Goal: Information Seeking & Learning: Learn about a topic

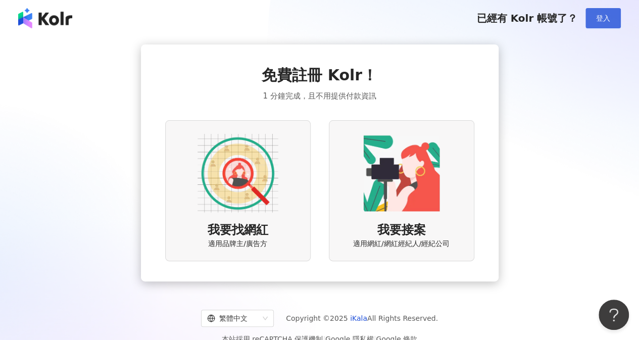
click at [610, 20] on button "登入" at bounding box center [603, 18] width 35 height 20
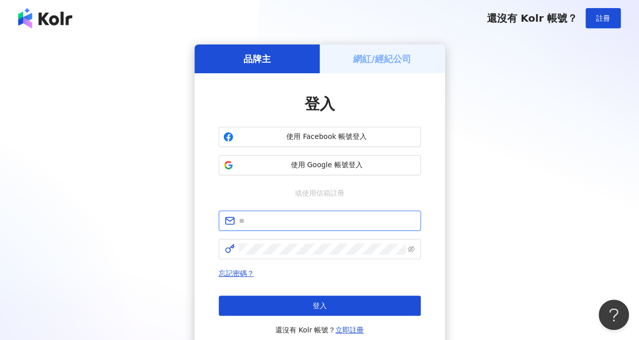
click at [291, 217] on input "text" at bounding box center [327, 220] width 176 height 11
type input "**********"
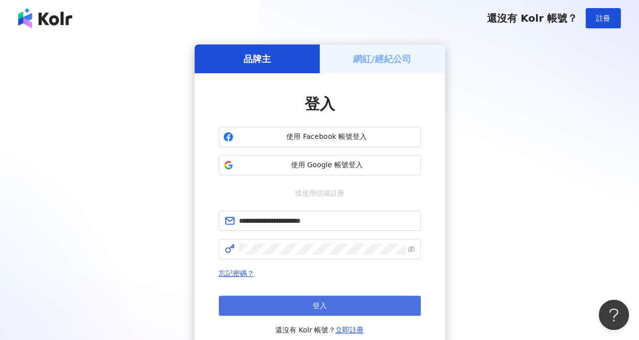
click at [403, 301] on button "登入" at bounding box center [320, 306] width 202 height 20
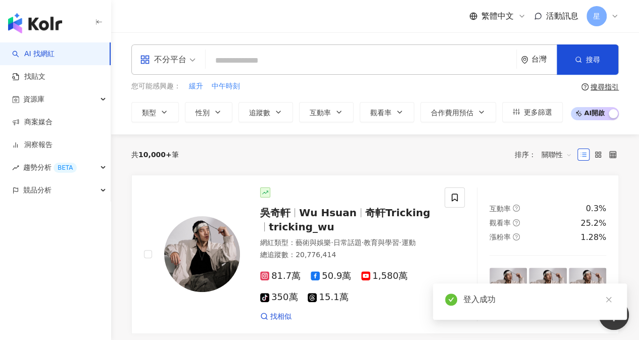
click at [613, 16] on icon at bounding box center [615, 16] width 4 height 2
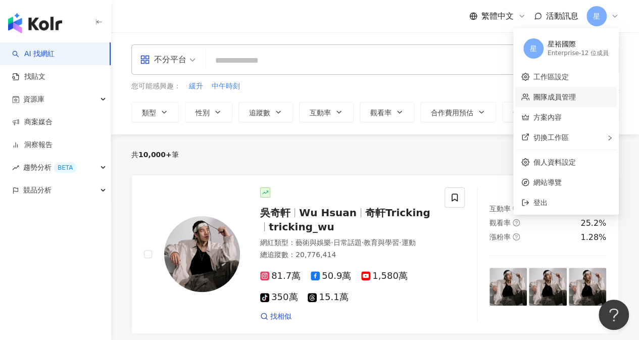
click at [558, 100] on link "團隊成員管理" at bounding box center [555, 97] width 42 height 8
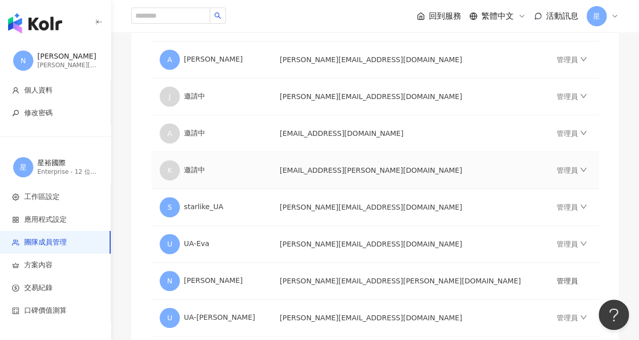
scroll to position [354, 0]
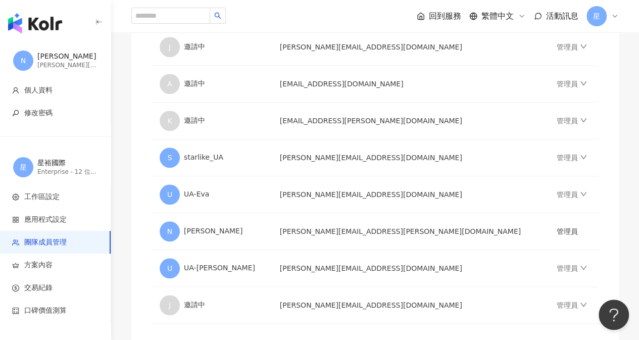
click at [612, 16] on icon at bounding box center [615, 16] width 8 height 8
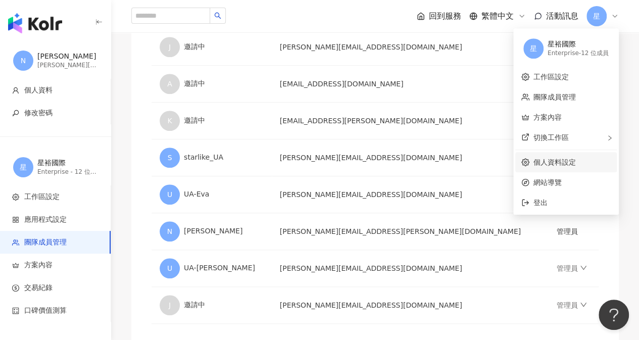
click at [561, 160] on link "個人資料設定" at bounding box center [555, 162] width 42 height 8
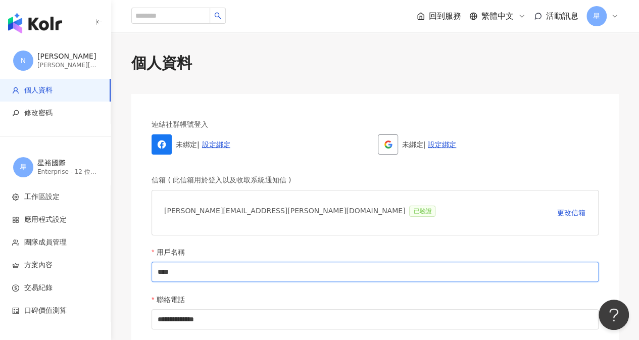
click at [155, 270] on input "****" at bounding box center [375, 272] width 447 height 20
type input "*******"
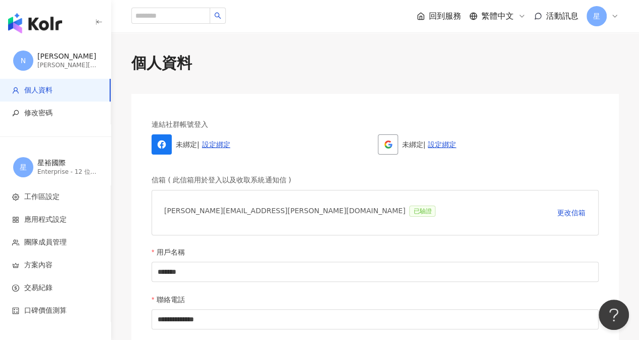
click at [427, 233] on div "[PERSON_NAME][EMAIL_ADDRESS][PERSON_NAME][DOMAIN_NAME] 已驗證 更改信箱" at bounding box center [375, 212] width 447 height 45
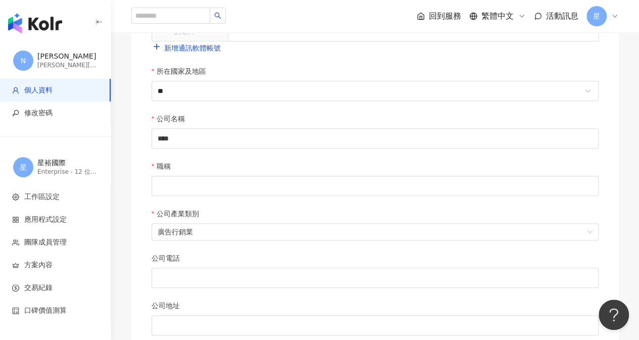
scroll to position [454, 0]
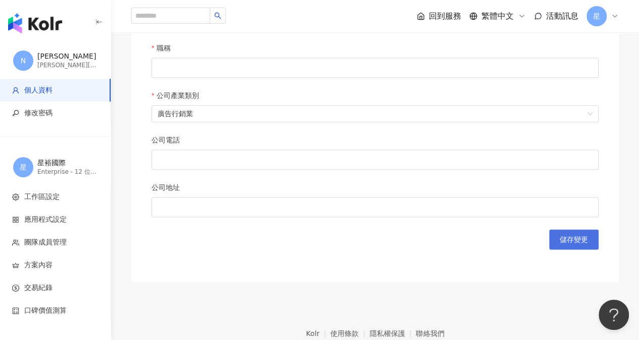
click at [569, 241] on button "儲存變更" at bounding box center [574, 239] width 50 height 20
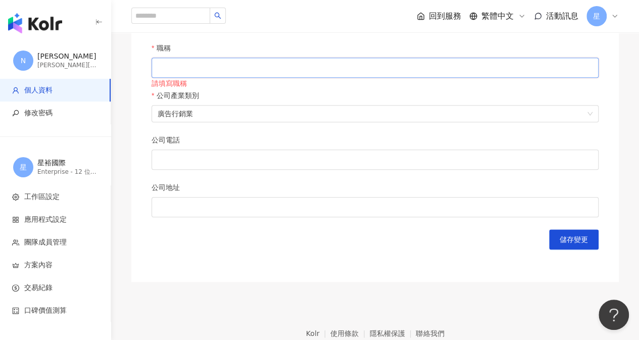
click at [170, 59] on input "職稱" at bounding box center [375, 68] width 447 height 20
type input "*****"
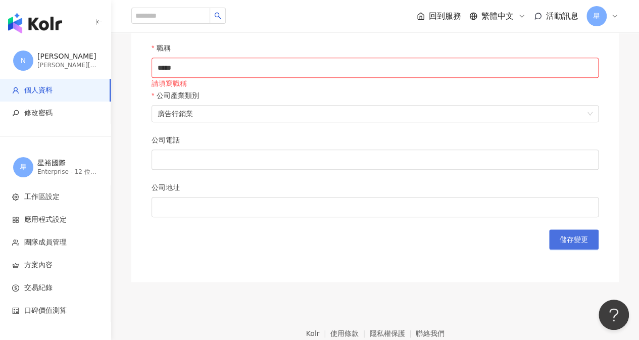
click at [568, 237] on span "儲存變更" at bounding box center [574, 239] width 28 height 8
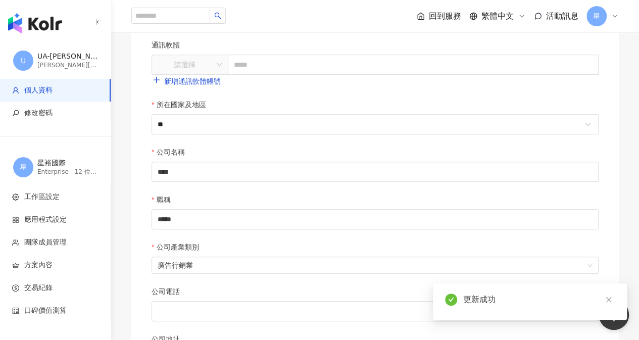
scroll to position [50, 0]
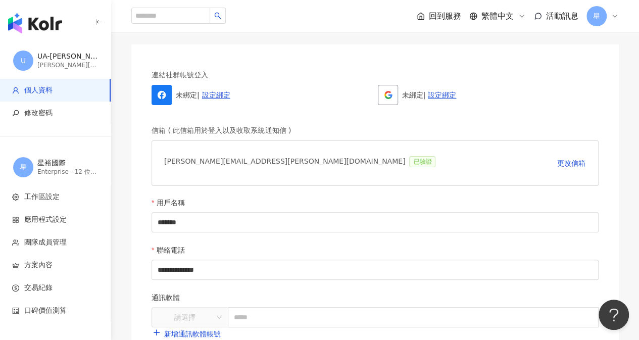
click at [25, 26] on img "button" at bounding box center [35, 23] width 54 height 20
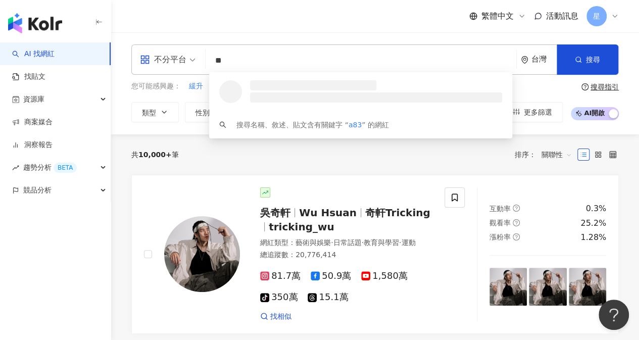
type input "*"
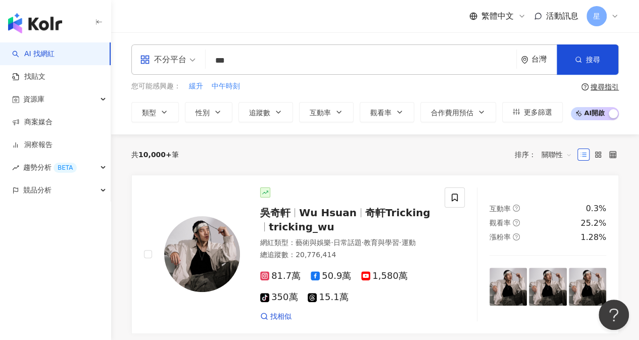
type input "***"
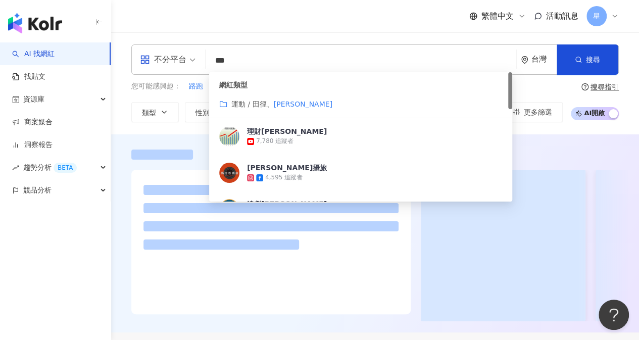
click at [543, 132] on div "不分平台 *** 台灣 搜尋 customizedTag 網紅類型 運動 / 田徑、 [PERSON_NAME] 理財[PERSON_NAME] 7,780 …" at bounding box center [375, 83] width 528 height 102
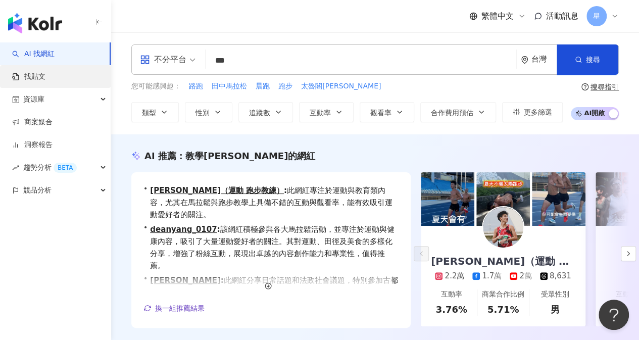
click at [39, 75] on link "找貼文" at bounding box center [28, 77] width 33 height 10
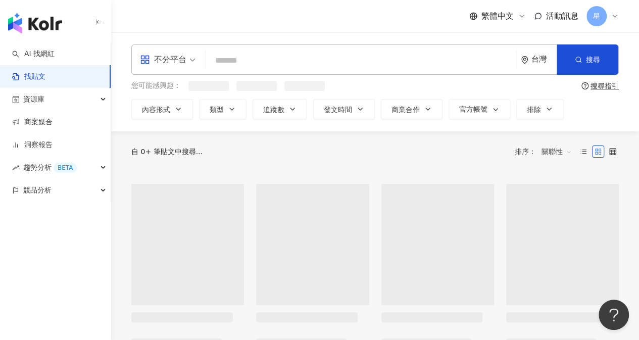
click at [264, 66] on input "search" at bounding box center [361, 61] width 303 height 22
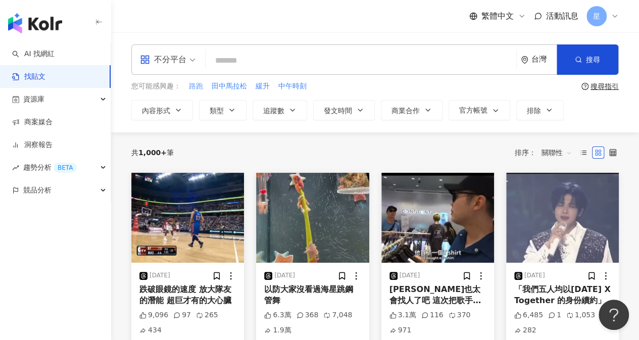
click at [193, 83] on span "路跑" at bounding box center [196, 86] width 14 height 10
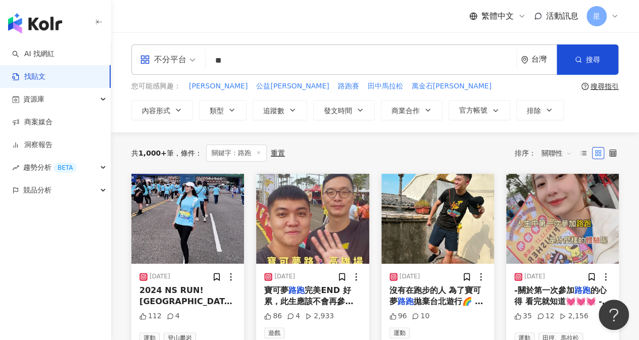
drag, startPoint x: 258, startPoint y: 61, endPoint x: 200, endPoint y: 60, distance: 57.6
click at [202, 61] on div "不分平台 路跑 ** 台灣 搜尋" at bounding box center [375, 59] width 488 height 30
type input "*"
type input "****"
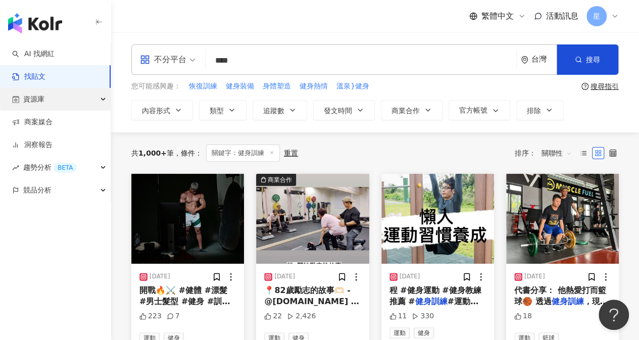
click at [101, 100] on div "資源庫" at bounding box center [55, 99] width 111 height 23
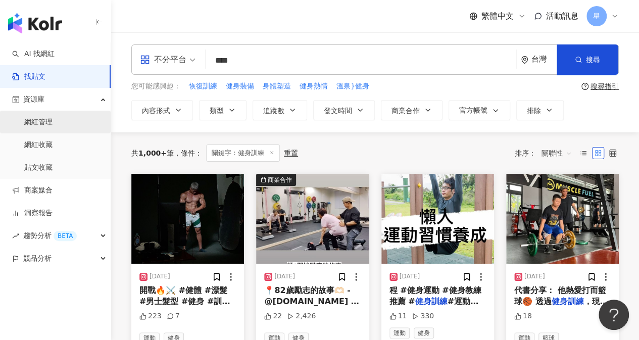
click at [53, 122] on link "網紅管理" at bounding box center [38, 122] width 28 height 10
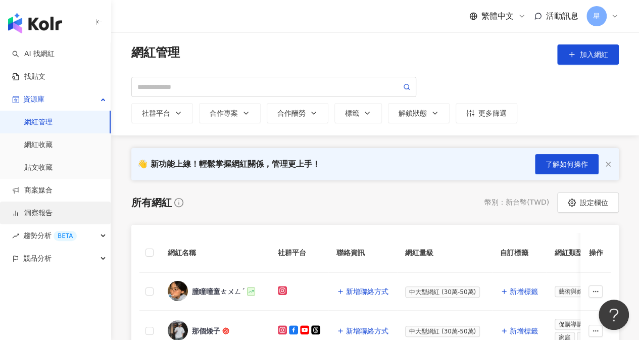
click at [53, 208] on link "洞察報告" at bounding box center [32, 213] width 40 height 10
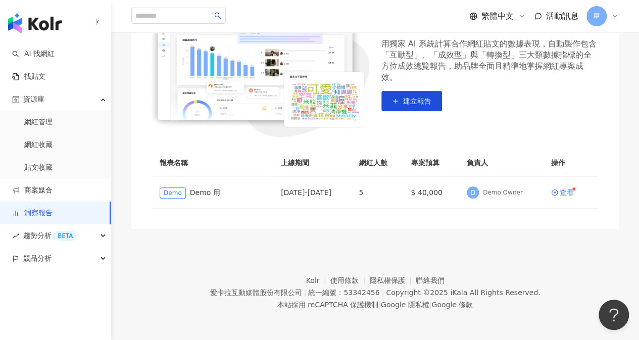
scroll to position [142, 0]
click at [106, 235] on div "趨勢分析 BETA" at bounding box center [55, 235] width 111 height 23
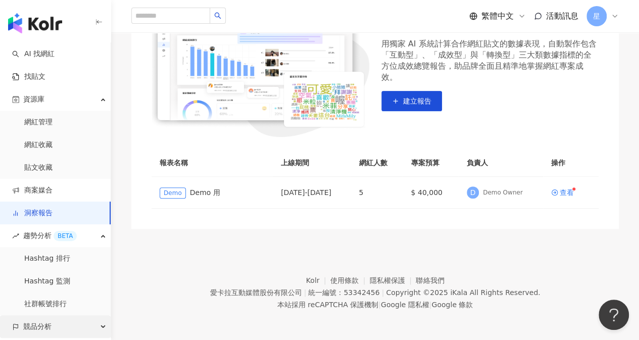
click at [102, 327] on icon "button" at bounding box center [104, 327] width 5 height 0
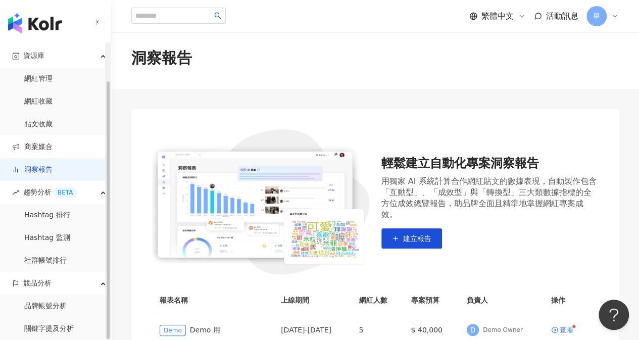
scroll to position [0, 0]
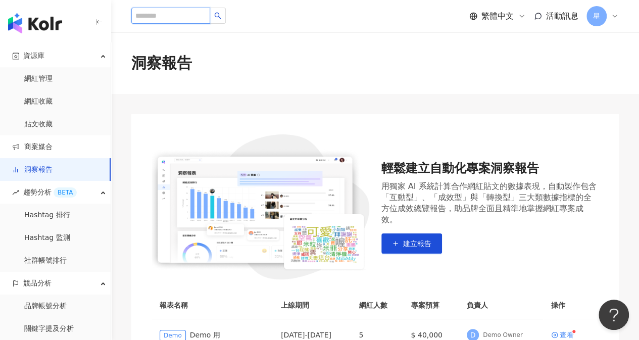
click at [182, 13] on input "search" at bounding box center [170, 16] width 79 height 16
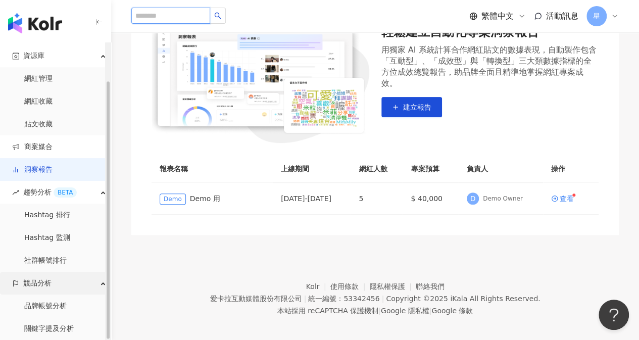
scroll to position [142, 0]
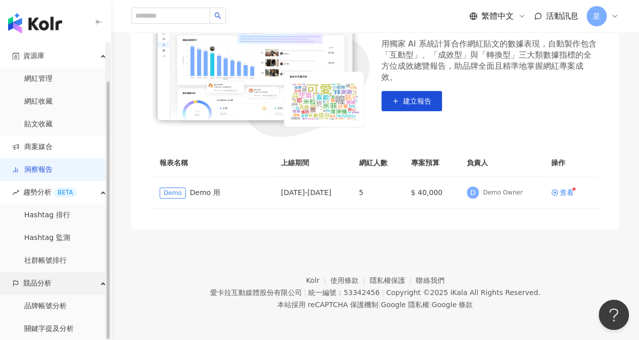
click at [77, 292] on div "競品分析" at bounding box center [55, 283] width 111 height 23
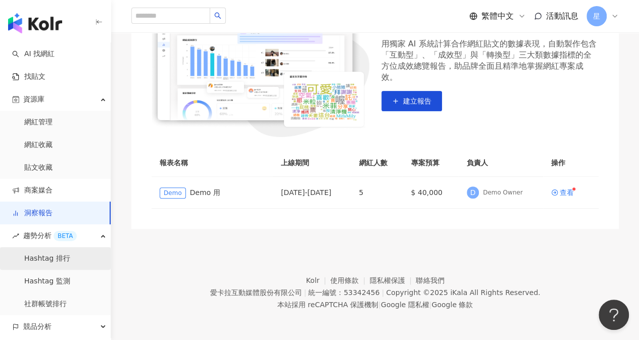
scroll to position [0, 0]
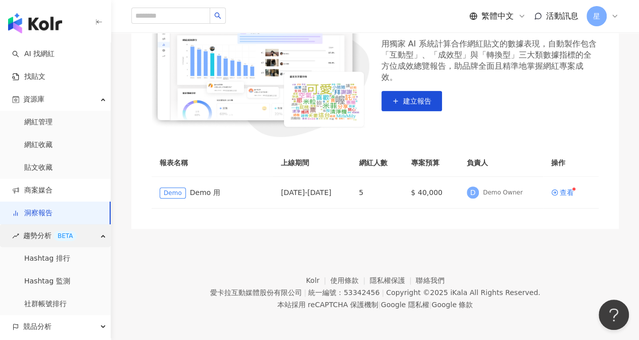
click at [102, 231] on div "趨勢分析 BETA" at bounding box center [55, 235] width 111 height 23
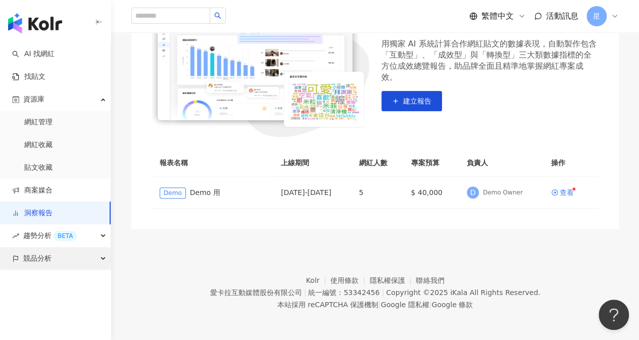
click at [105, 257] on div "競品分析" at bounding box center [55, 258] width 111 height 23
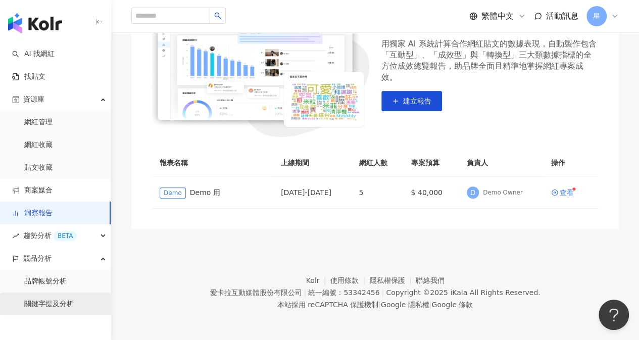
click at [72, 308] on link "關鍵字提及分析" at bounding box center [49, 304] width 50 height 10
